Goal: Information Seeking & Learning: Learn about a topic

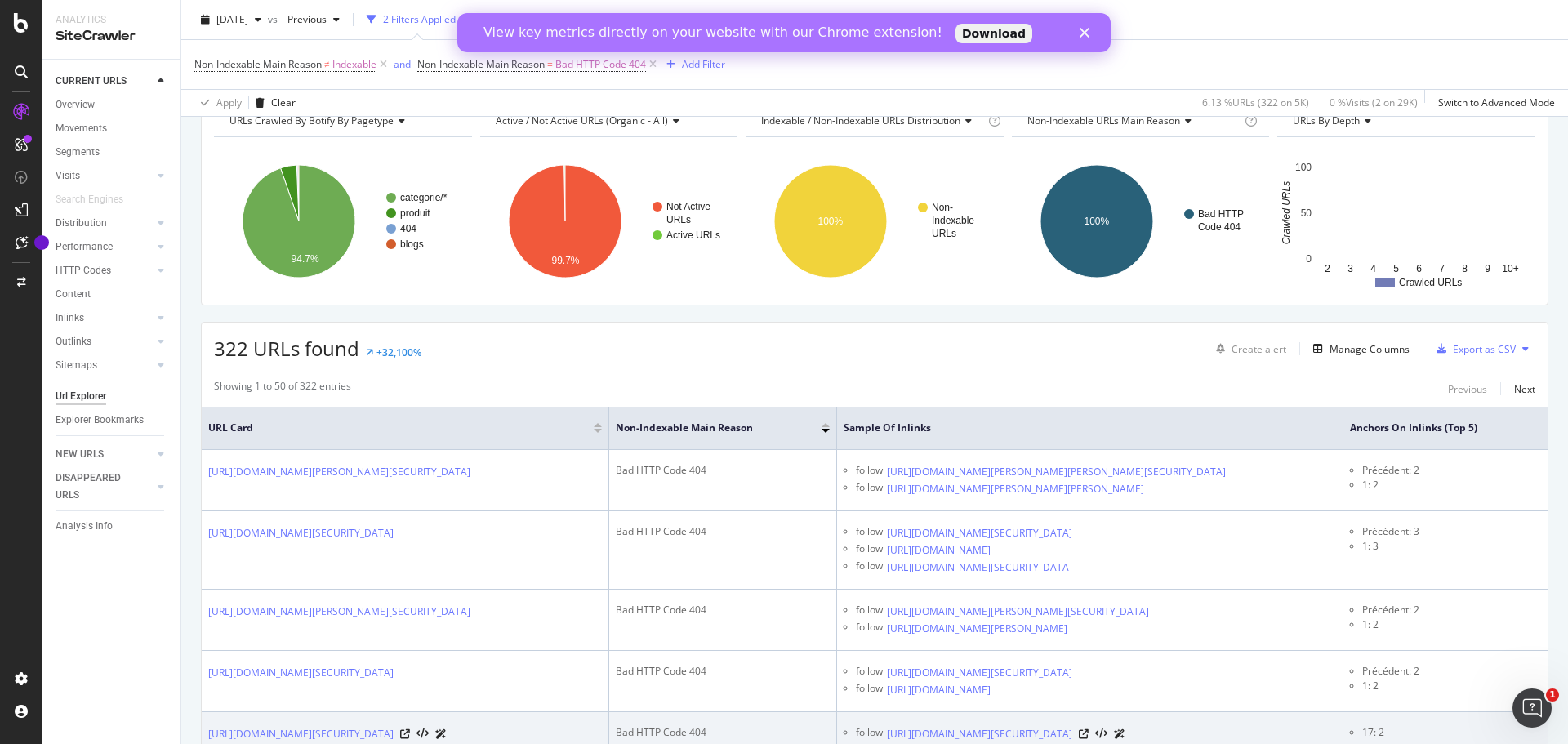
scroll to position [163, 0]
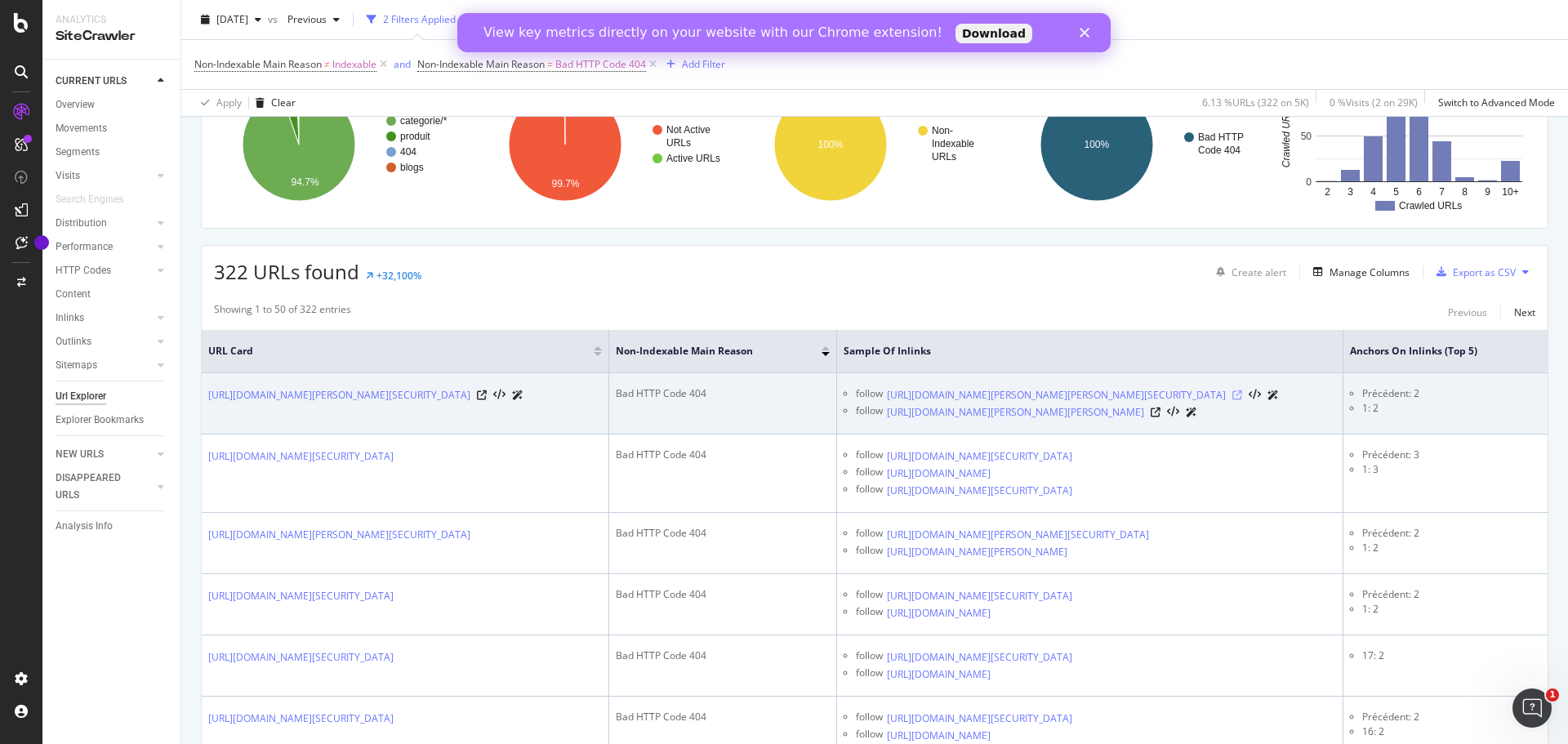
click at [1243, 400] on icon at bounding box center [1238, 395] width 10 height 10
click at [1161, 417] on icon at bounding box center [1156, 412] width 10 height 10
click at [470, 403] on link "[URL][DOMAIN_NAME][PERSON_NAME][SECURITY_DATA]" at bounding box center [339, 395] width 262 height 16
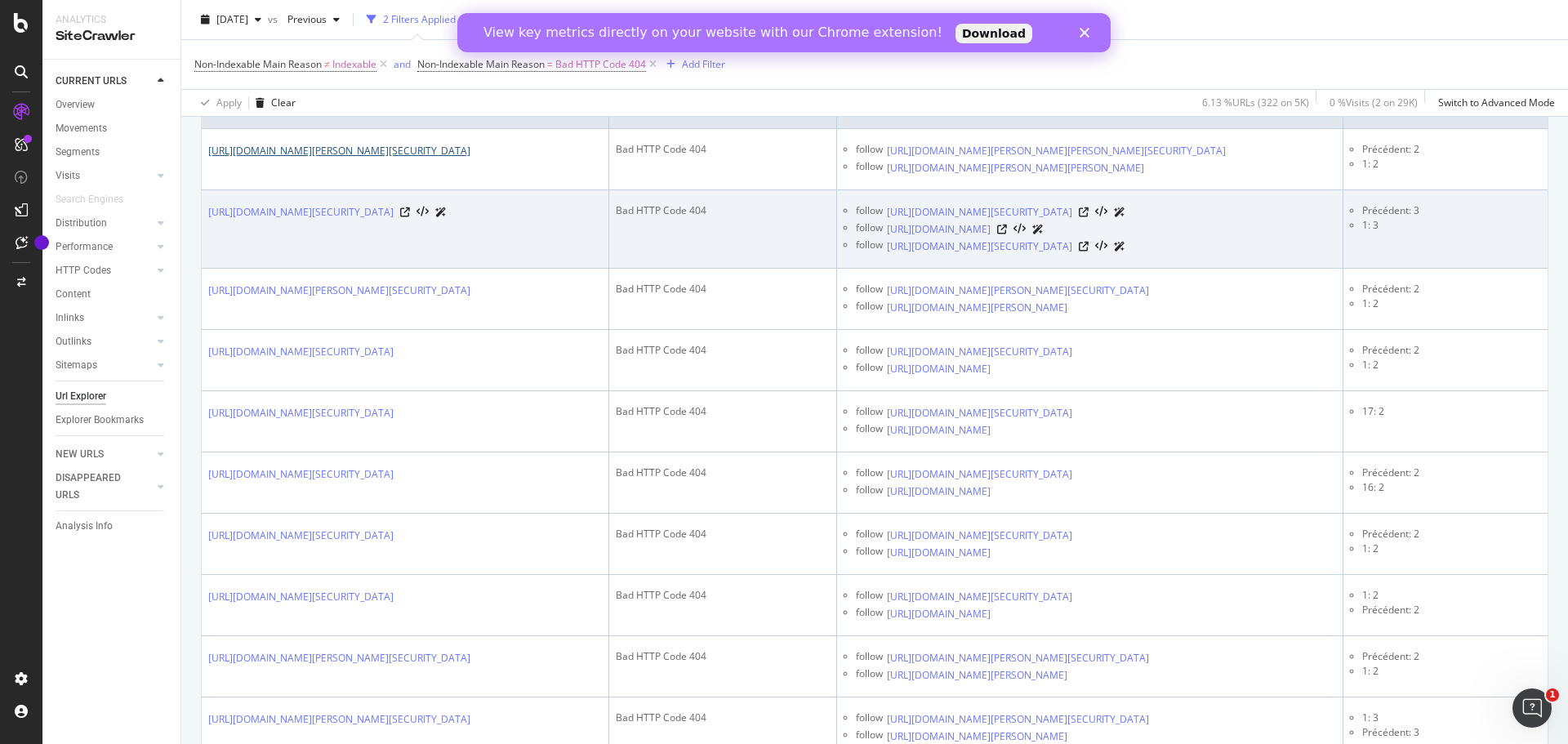
scroll to position [408, 0]
click at [1089, 251] on icon at bounding box center [1084, 246] width 10 height 10
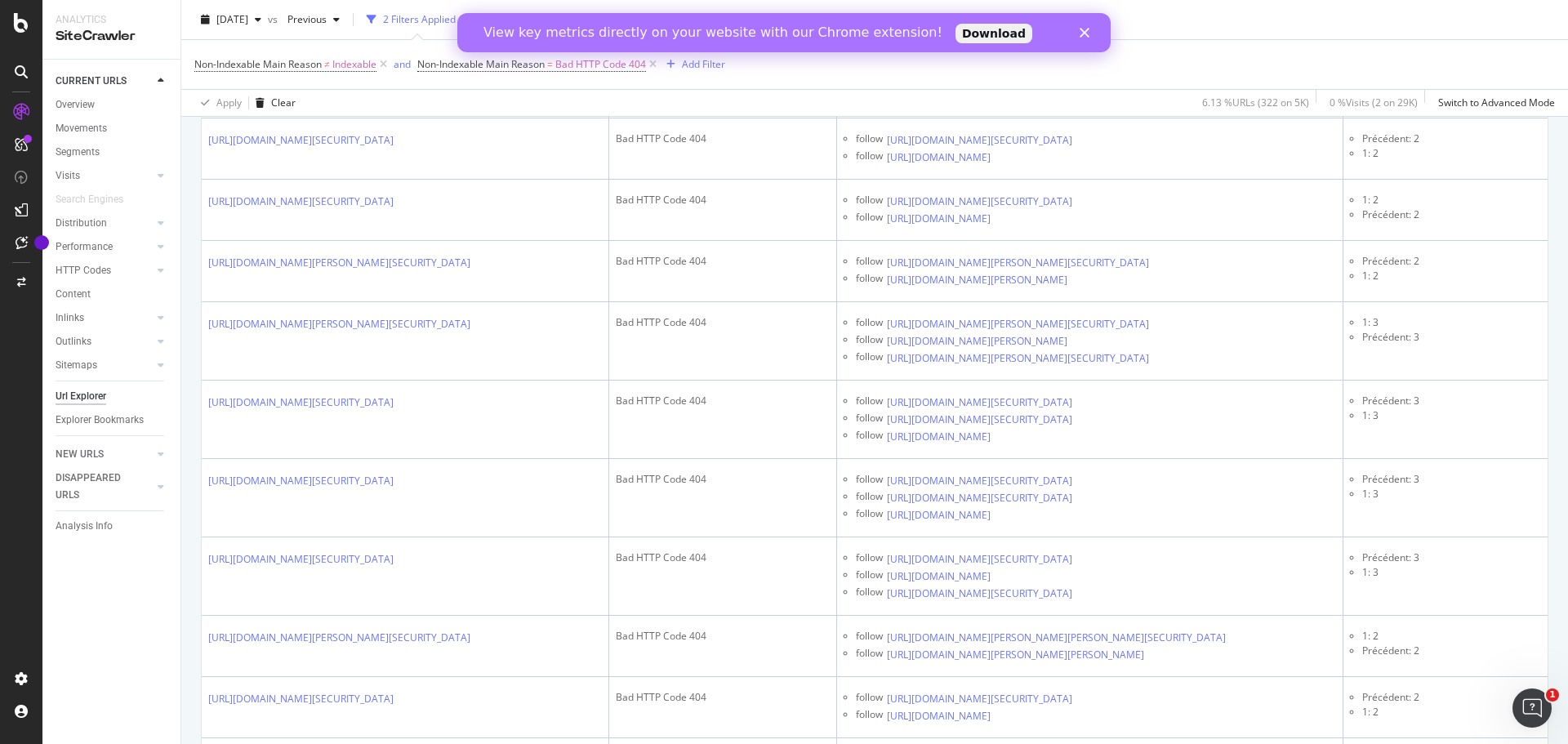
scroll to position [817, 0]
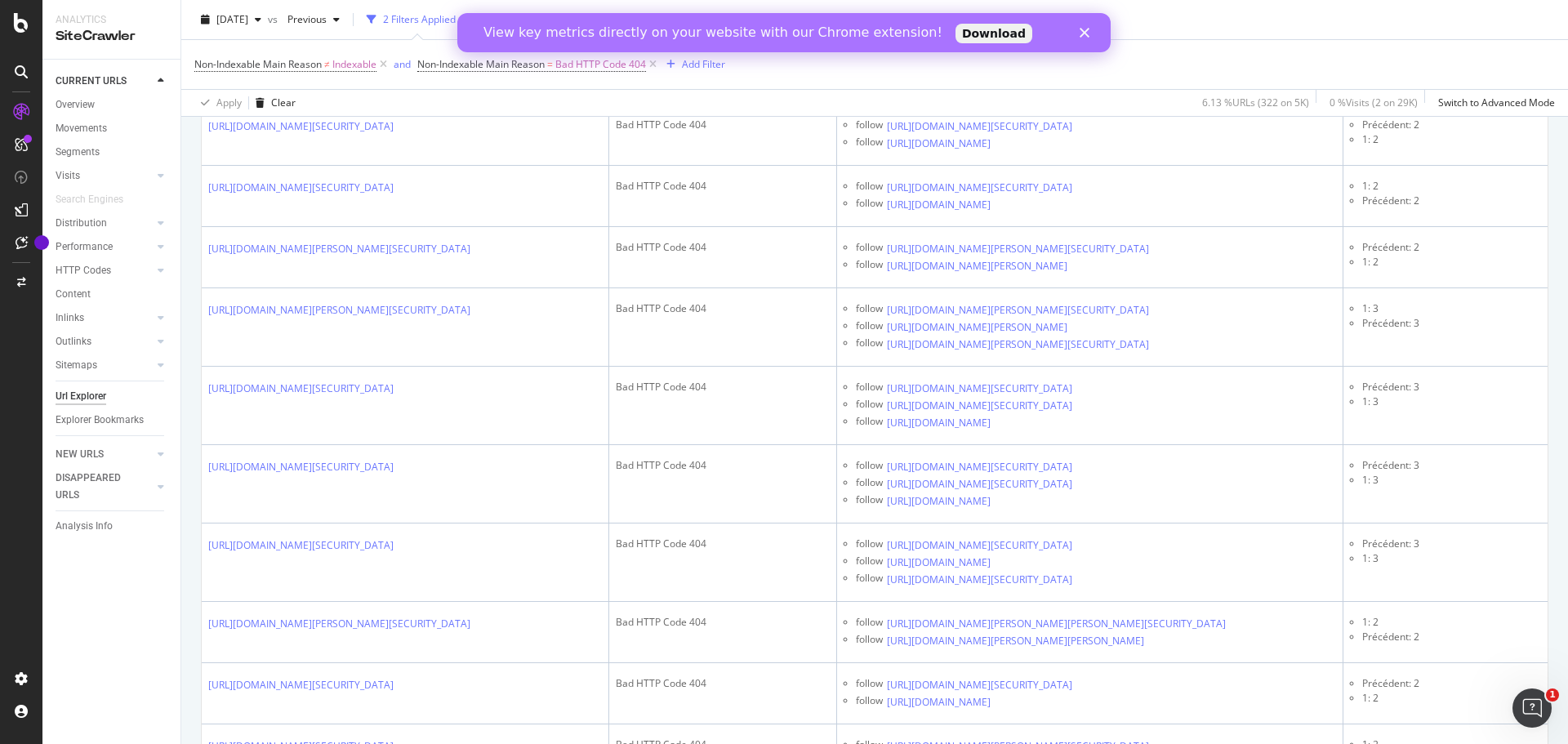
click at [1089, 9] on icon at bounding box center [1084, 4] width 10 height 10
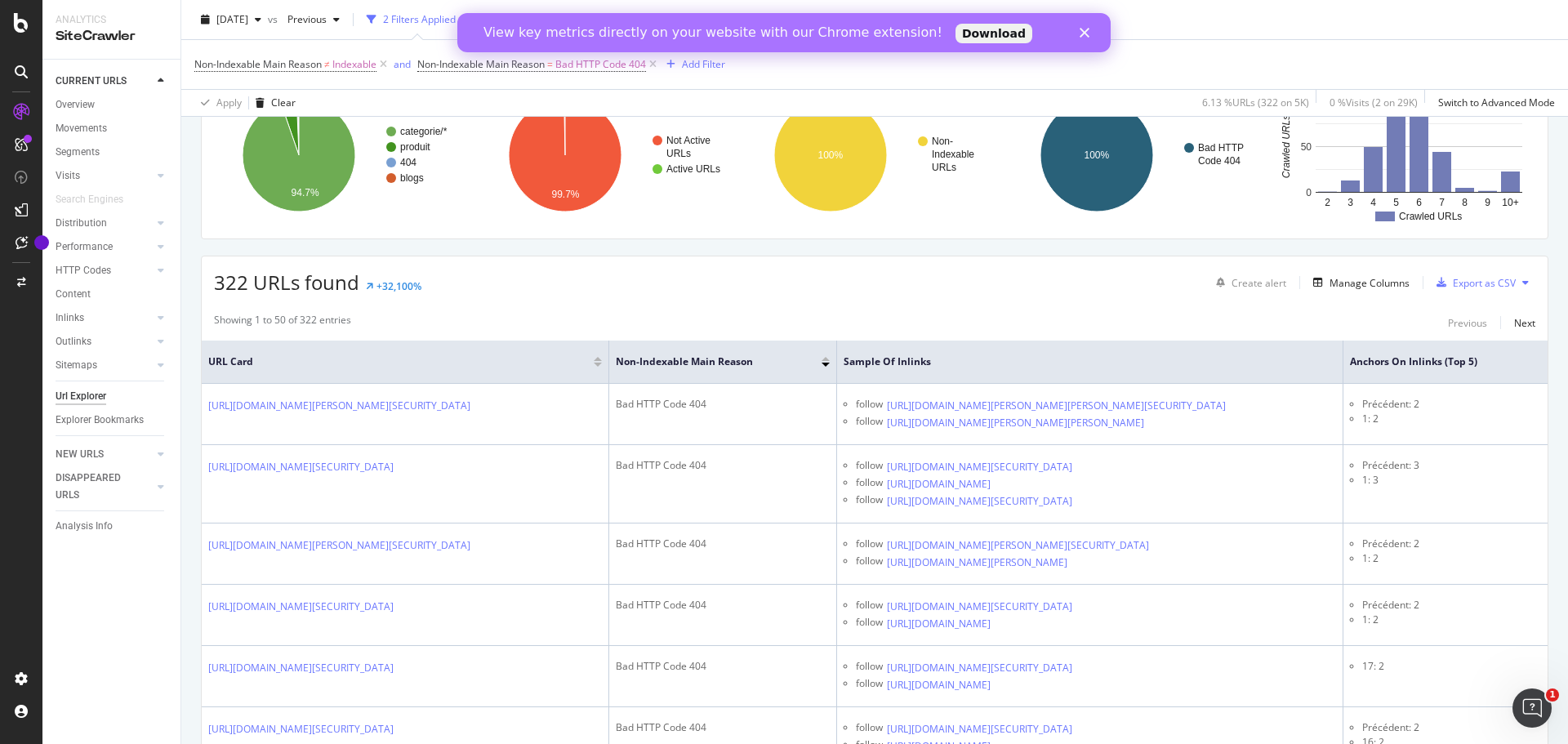
scroll to position [0, 0]
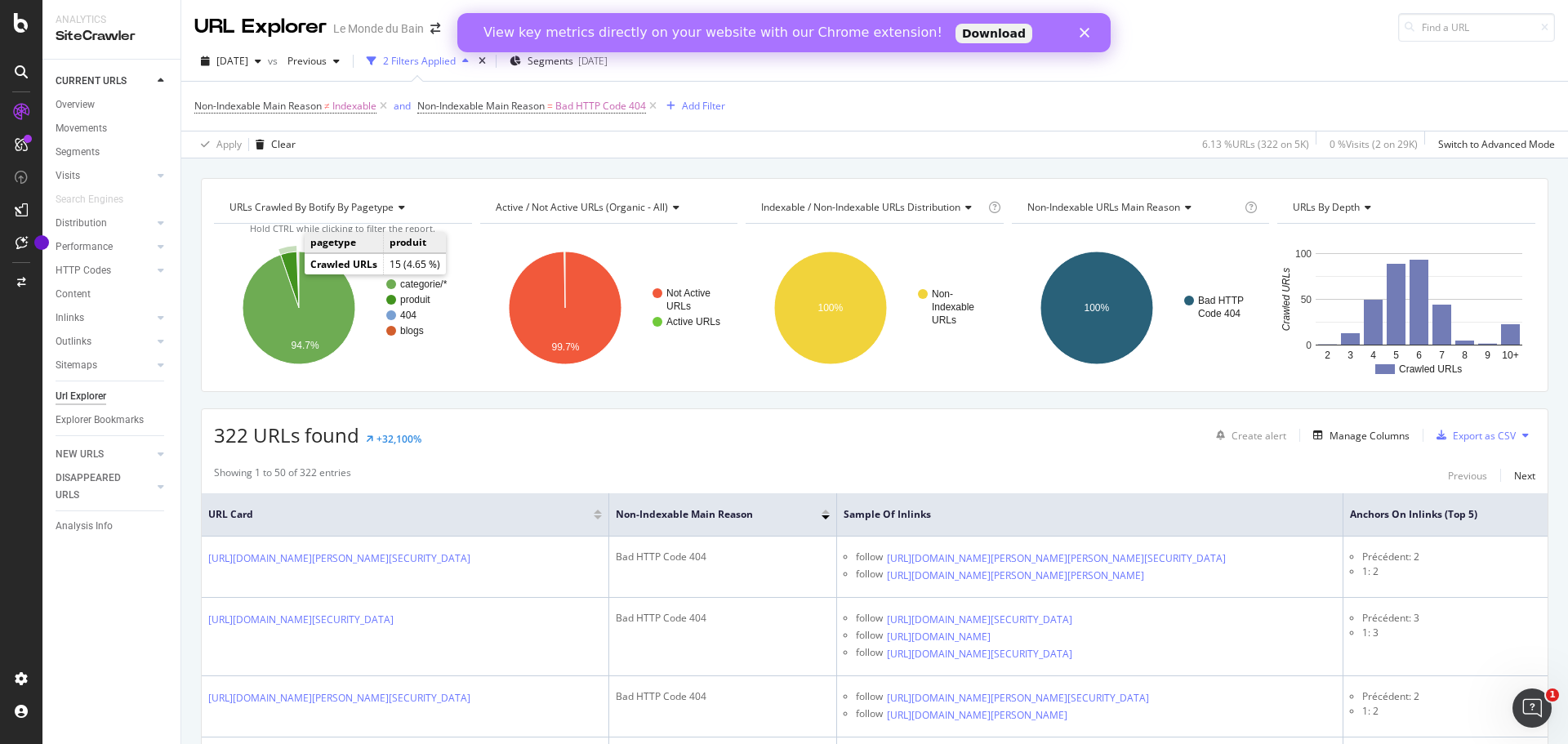
click at [293, 265] on icon "A chart." at bounding box center [290, 279] width 18 height 57
click at [400, 299] on text "produit" at bounding box center [413, 300] width 30 height 11
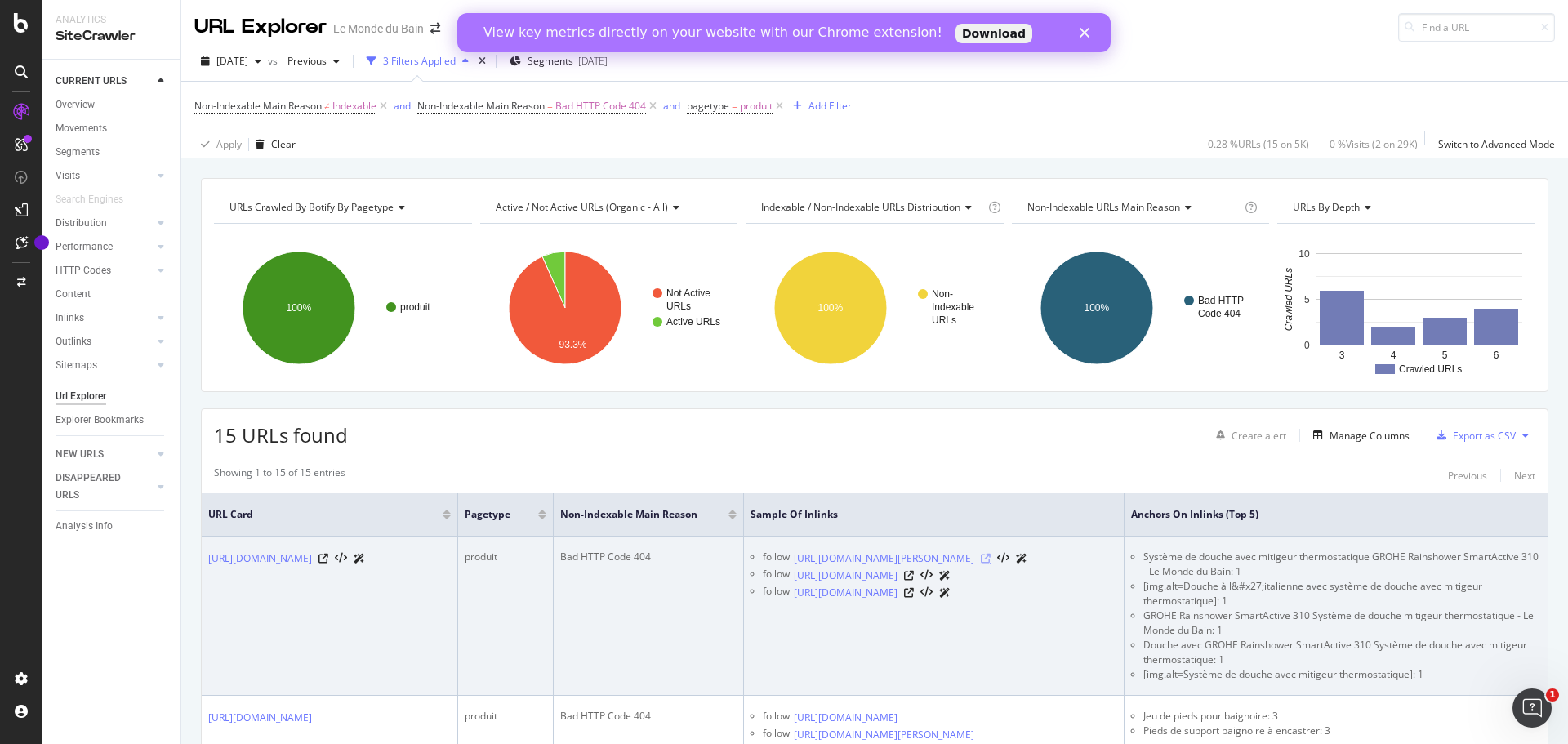
click at [991, 564] on icon at bounding box center [986, 559] width 10 height 10
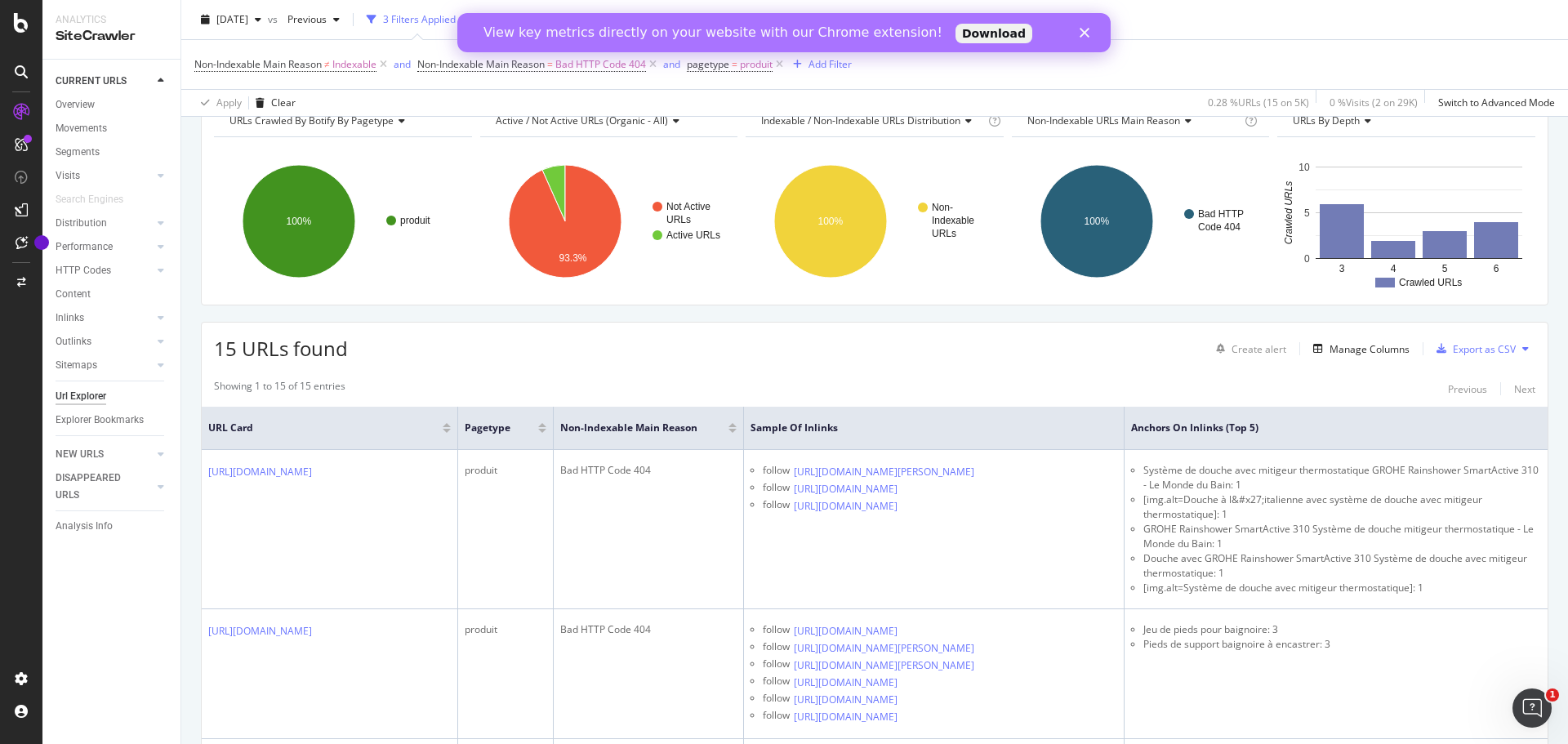
scroll to position [82, 0]
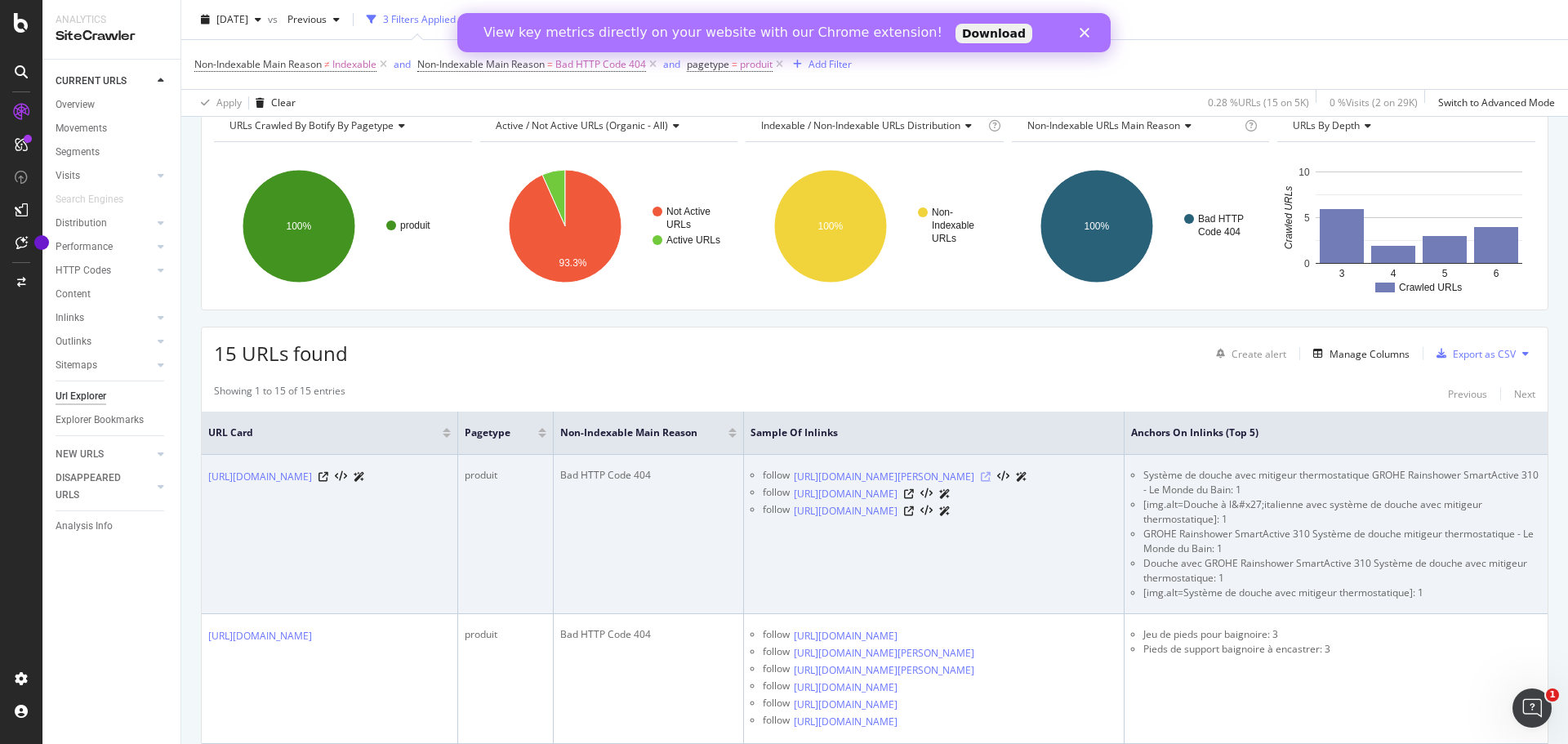
click at [991, 482] on icon at bounding box center [986, 477] width 10 height 10
